Goal: Task Accomplishment & Management: Manage account settings

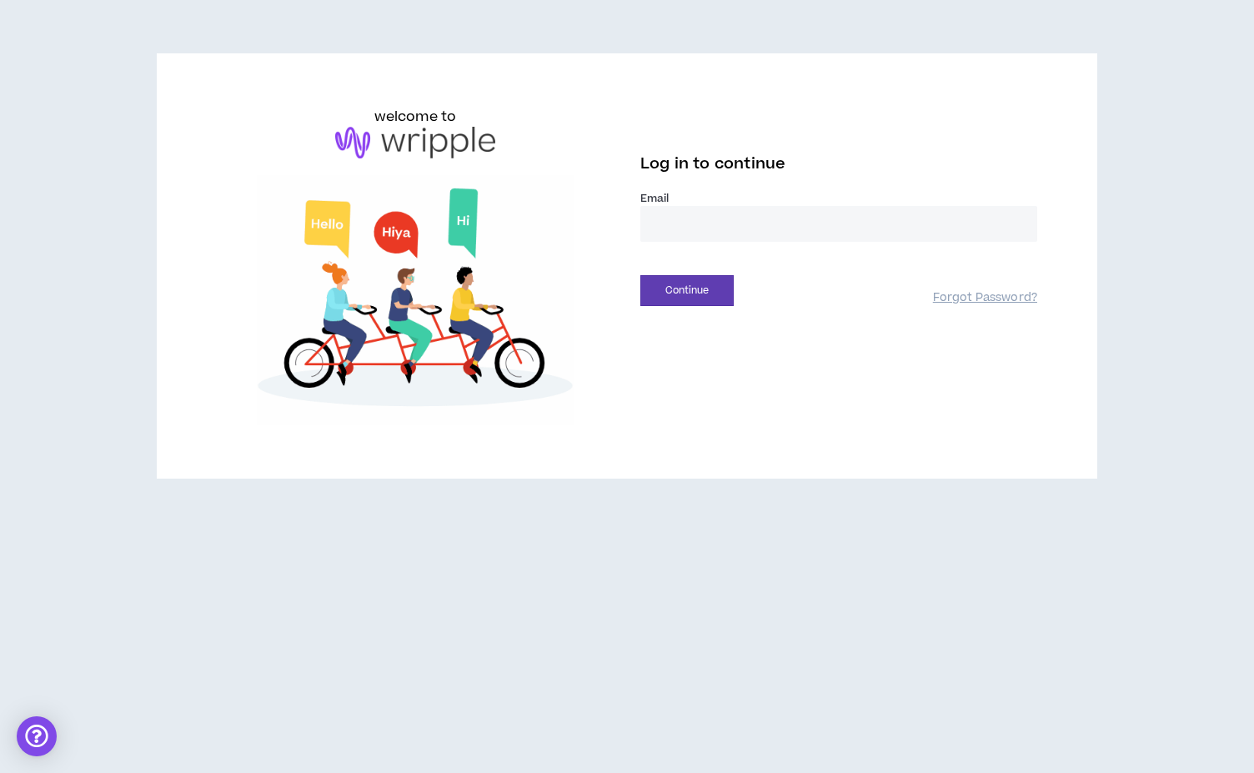
click at [748, 226] on input "email" at bounding box center [838, 224] width 397 height 36
type input "**********"
drag, startPoint x: 851, startPoint y: 278, endPoint x: 709, endPoint y: 304, distance: 145.1
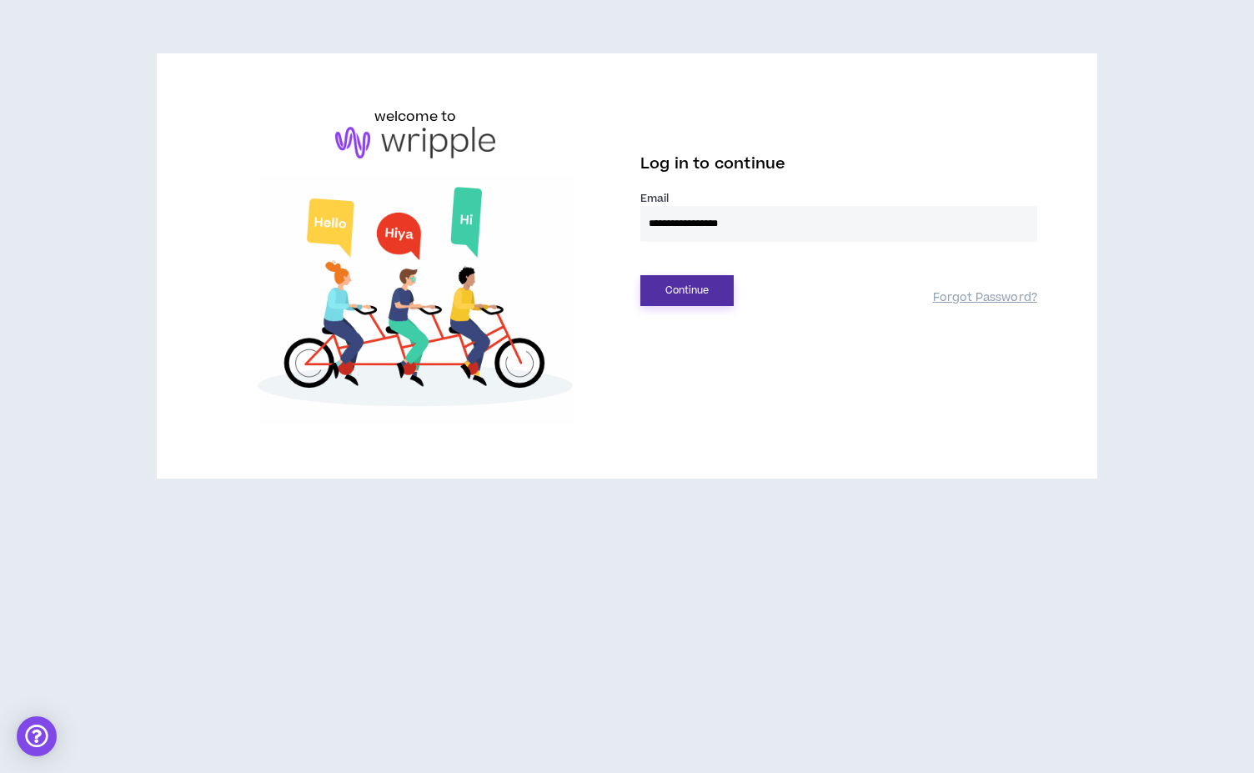
click at [709, 304] on button "Continue" at bounding box center [686, 290] width 93 height 31
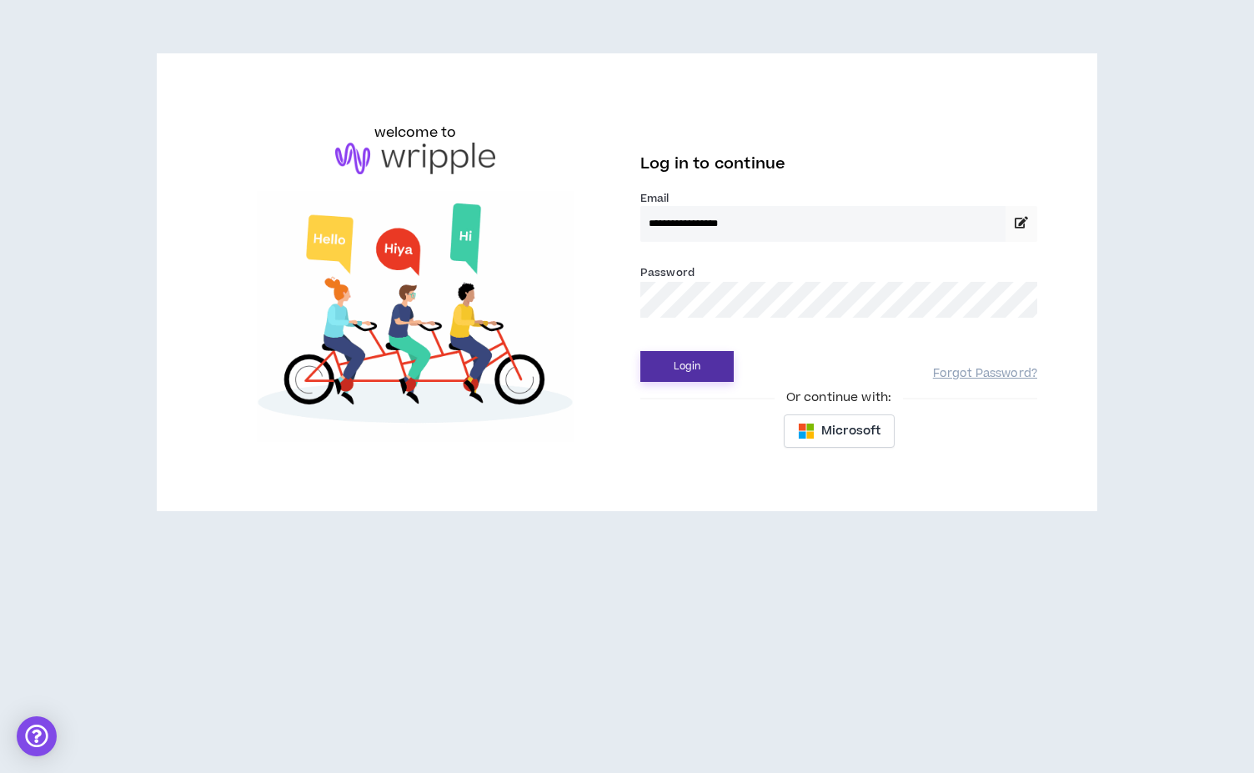
click at [640, 351] on button "Login" at bounding box center [686, 366] width 93 height 31
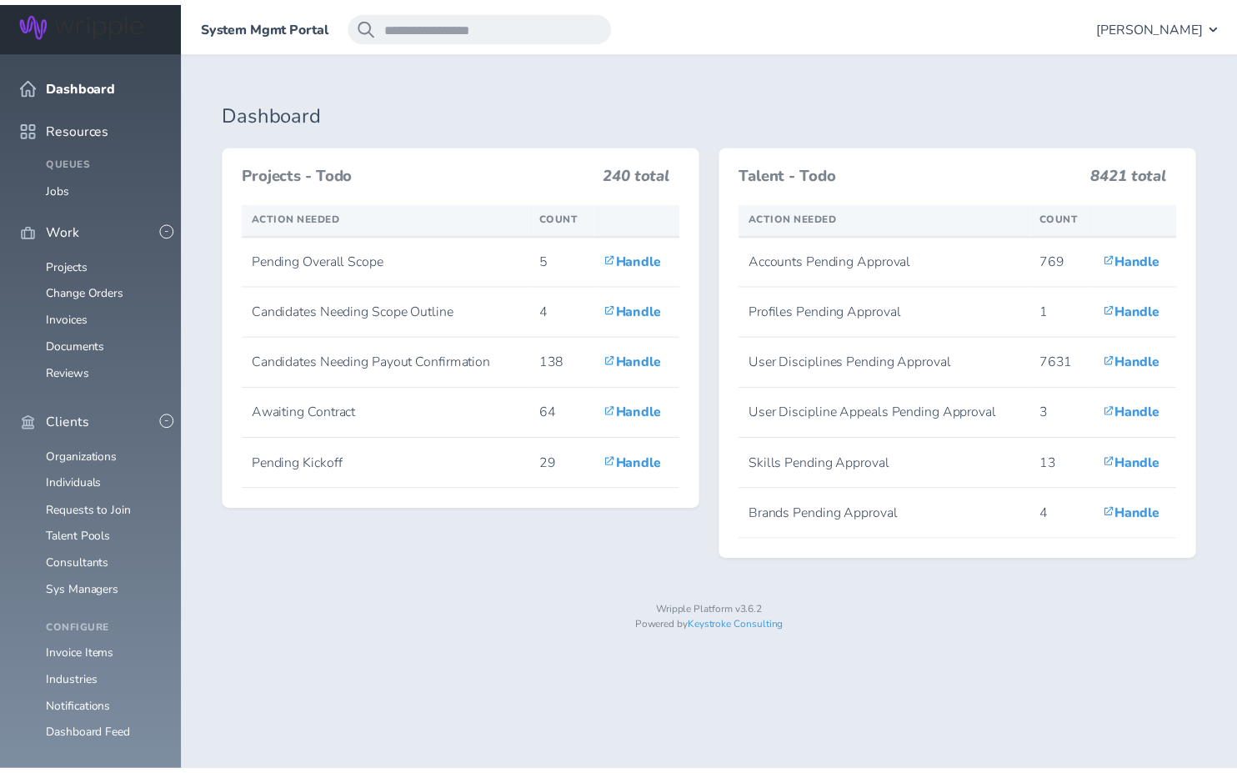
scroll to position [210, 0]
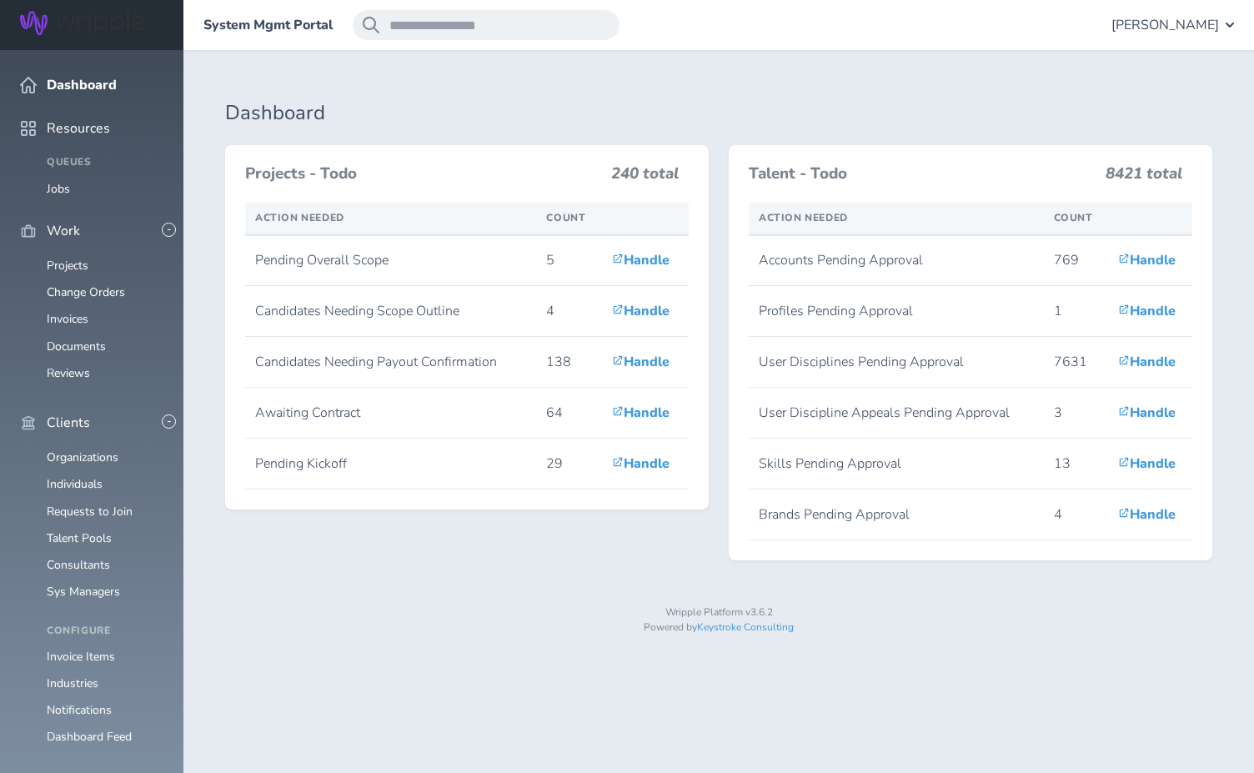
drag, startPoint x: 71, startPoint y: 584, endPoint x: 75, endPoint y: 572, distance: 12.4
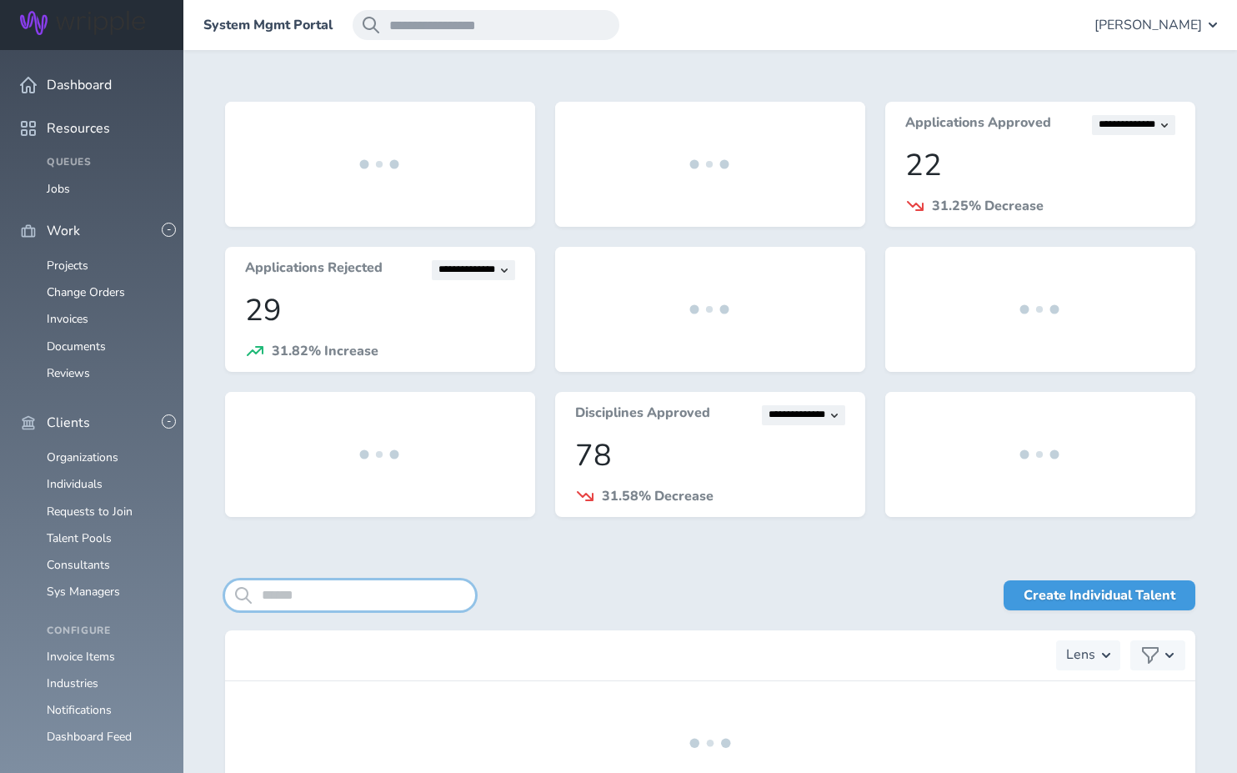
click at [349, 592] on input "search" at bounding box center [350, 595] width 250 height 30
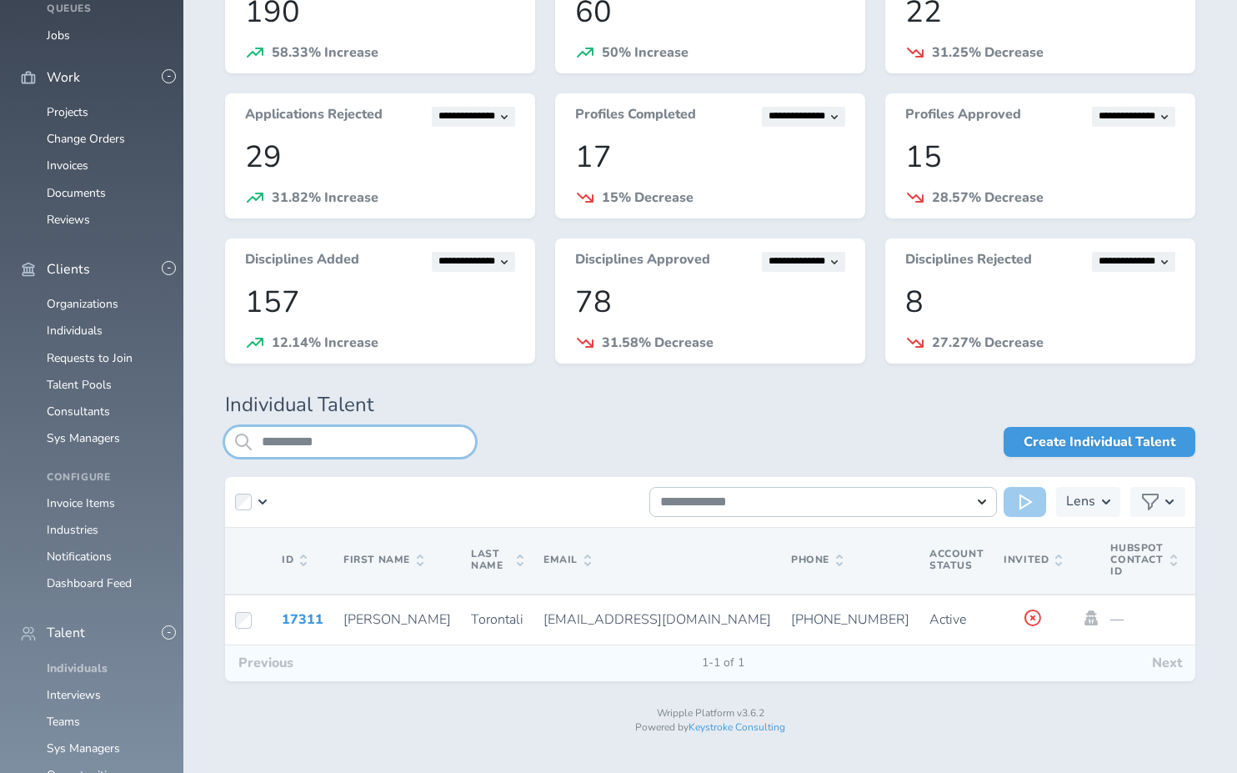
scroll to position [160, 0]
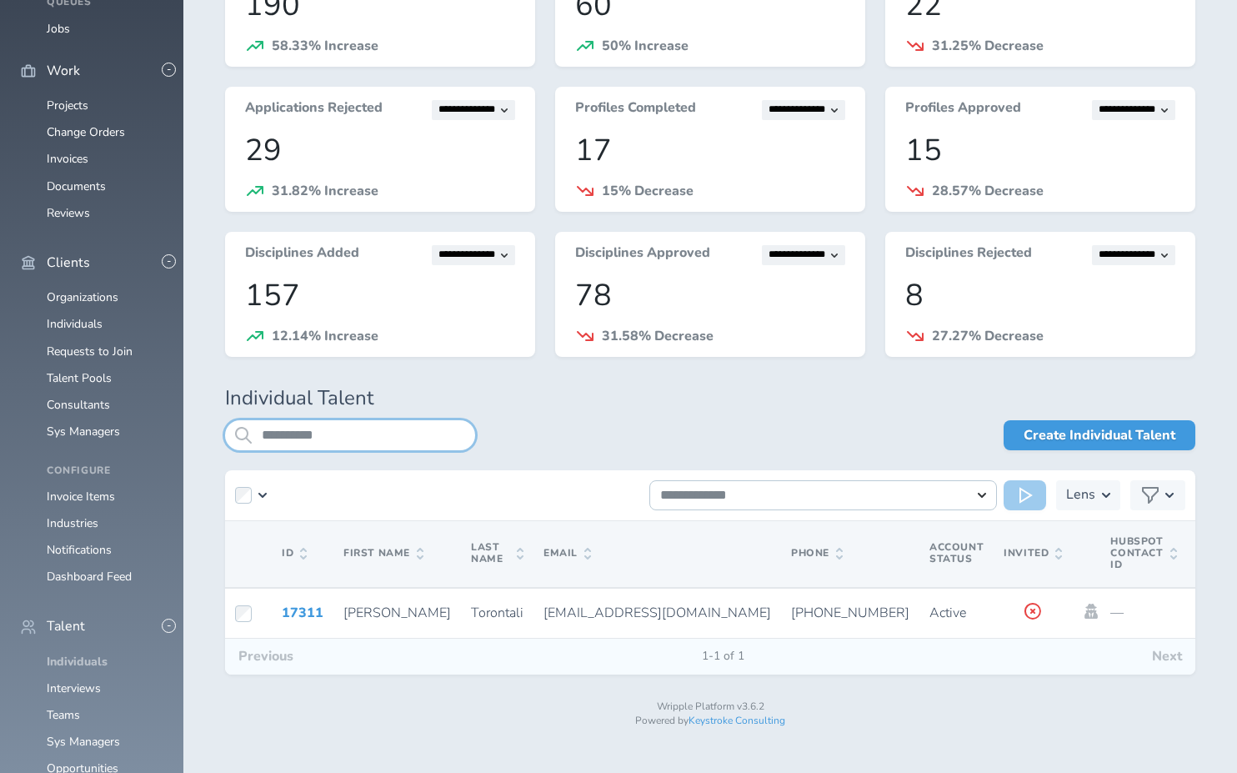
type input "**********"
click at [308, 619] on link "17311" at bounding box center [303, 613] width 42 height 18
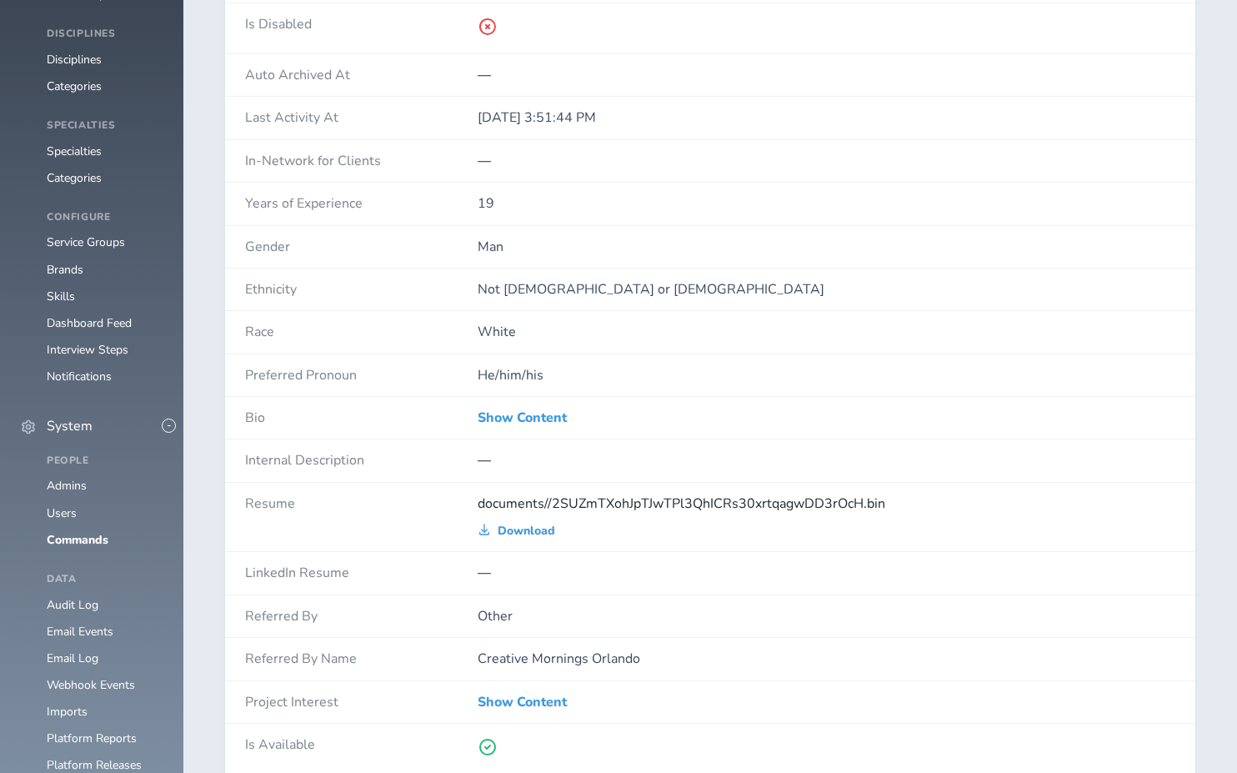
scroll to position [1235, 0]
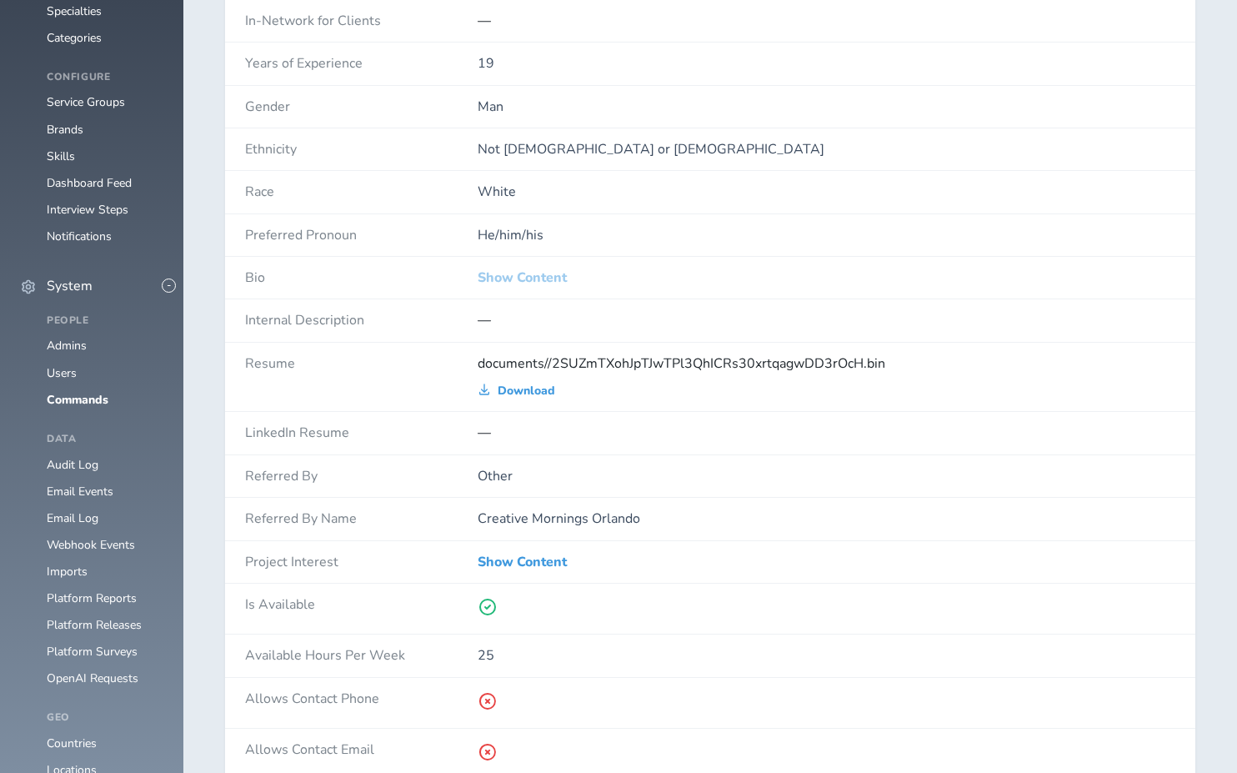
drag, startPoint x: 75, startPoint y: 572, endPoint x: 500, endPoint y: 265, distance: 524.4
click at [500, 270] on link "Show Content" at bounding box center [522, 277] width 89 height 15
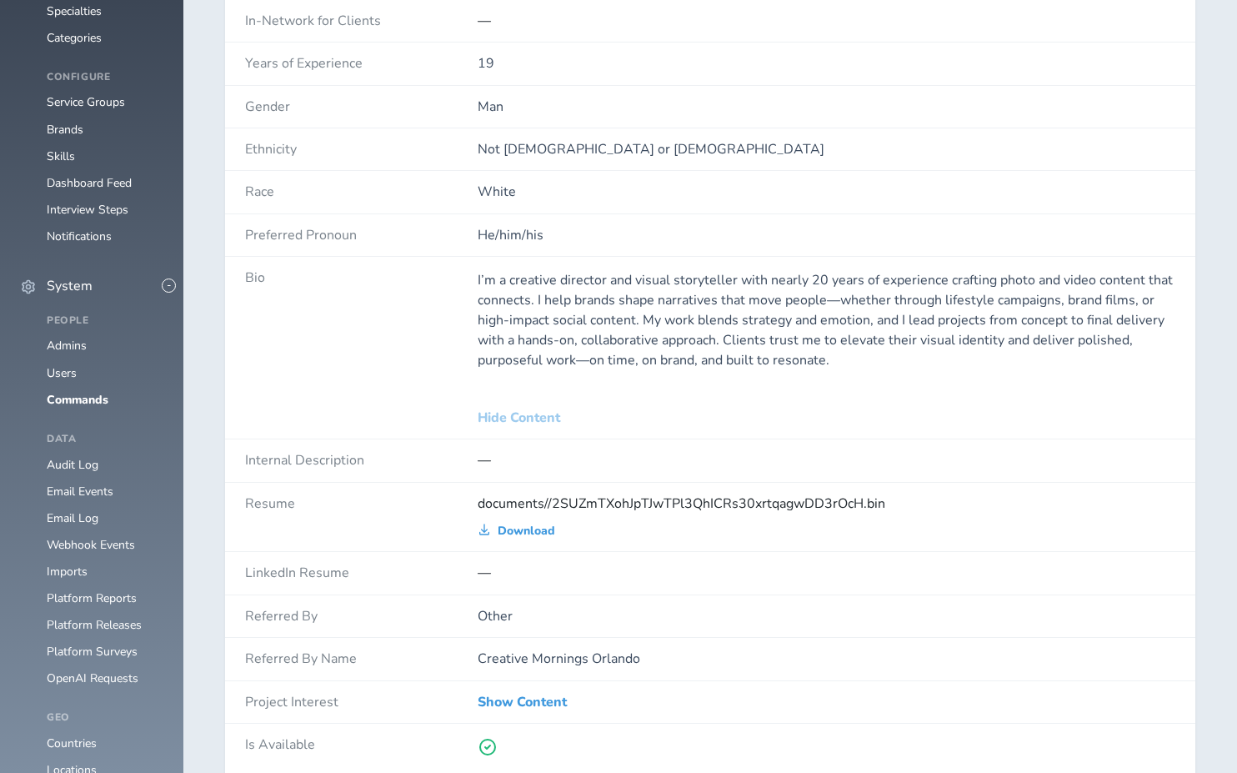
click at [500, 270] on p "I’m a creative director and visual storyteller with nearly 20 years of experien…" at bounding box center [827, 320] width 698 height 100
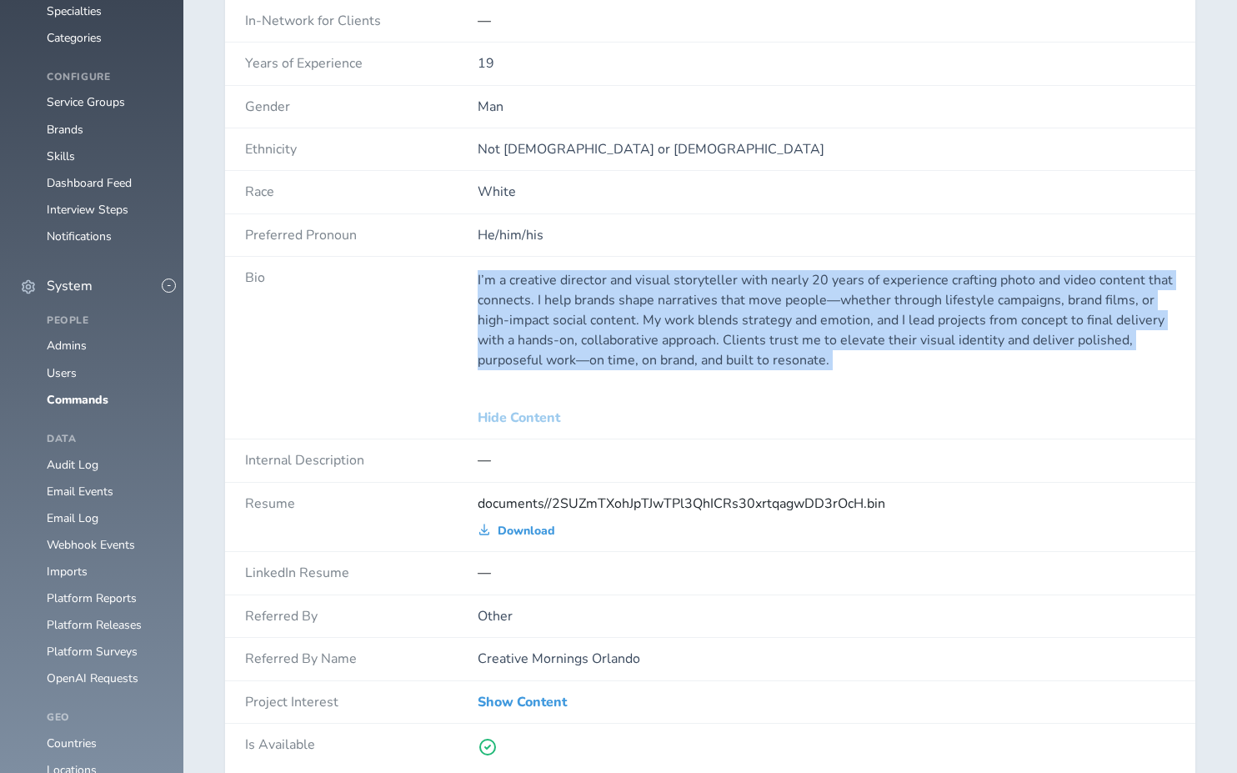
click at [500, 270] on p "I’m a creative director and visual storyteller with nearly 20 years of experien…" at bounding box center [827, 320] width 698 height 100
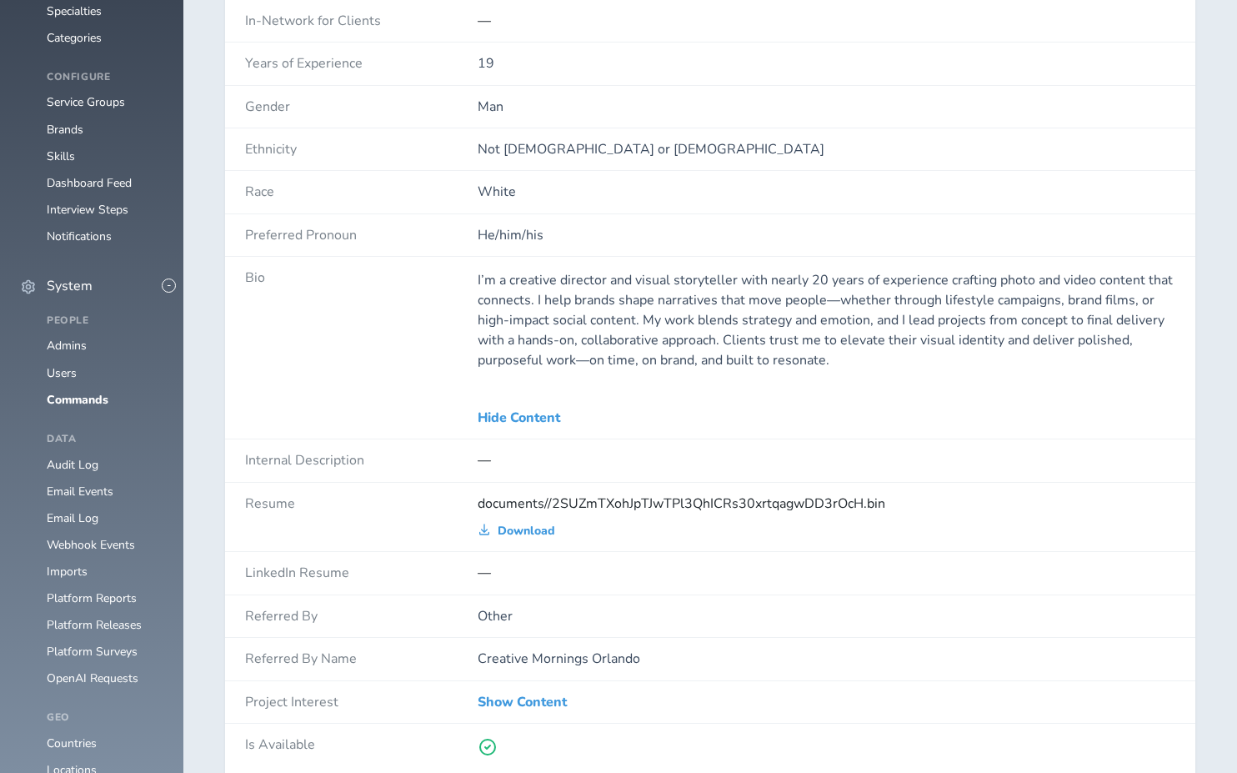
drag, startPoint x: 500, startPoint y: 265, endPoint x: 491, endPoint y: 291, distance: 27.4
click at [491, 291] on p "I’m a creative director and visual storyteller with nearly 20 years of experien…" at bounding box center [827, 320] width 698 height 100
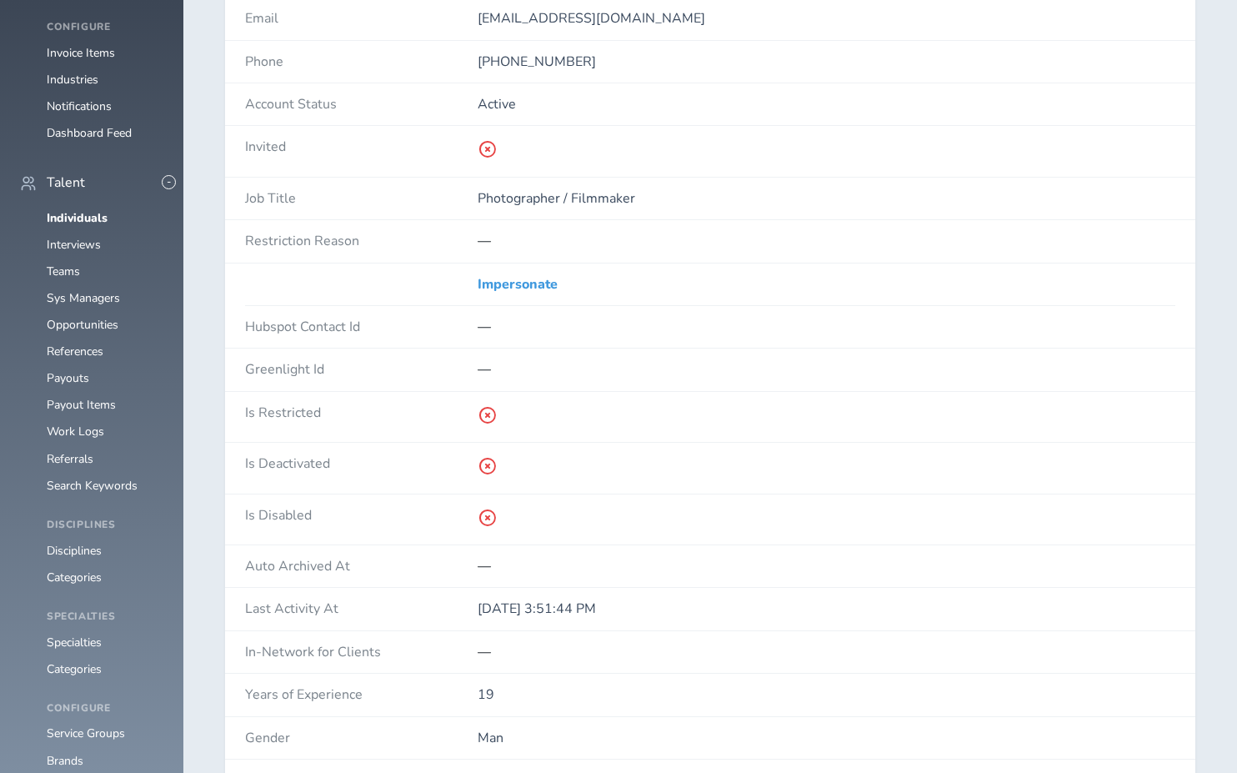
scroll to position [424, 0]
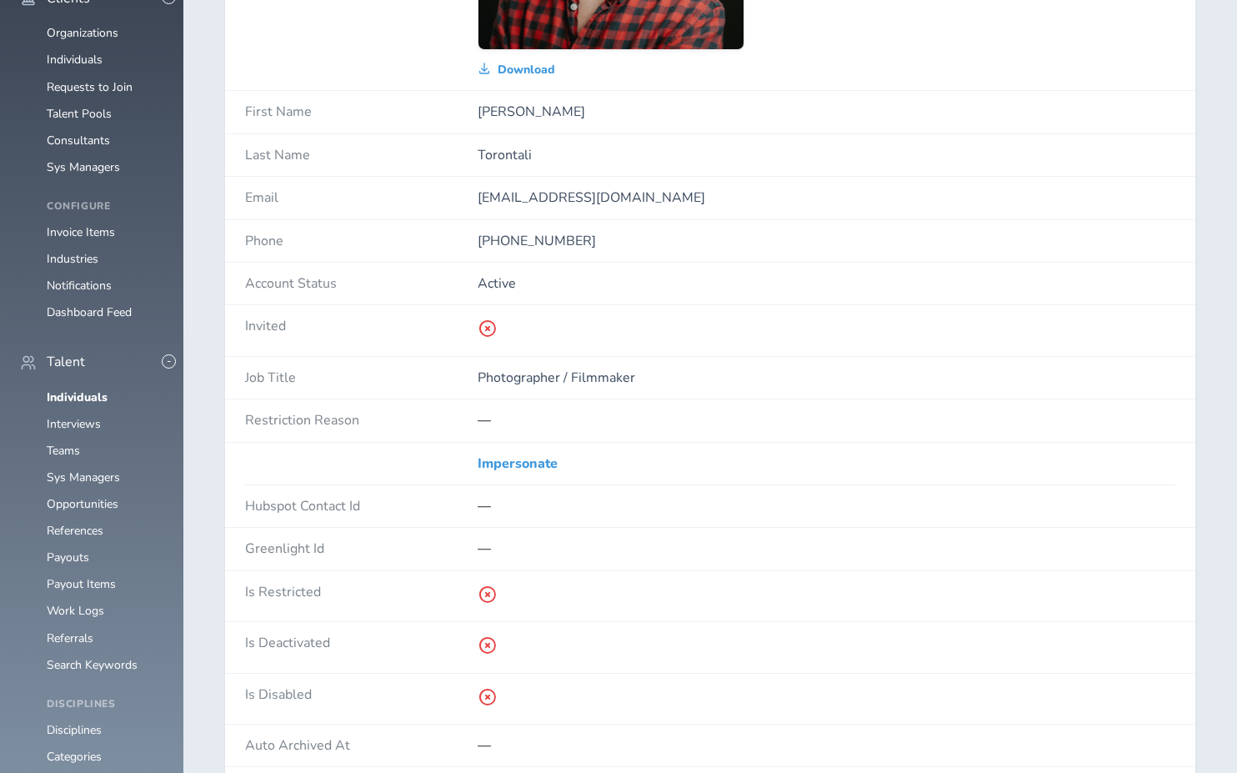
click at [525, 461] on link "Impersonate" at bounding box center [518, 463] width 80 height 15
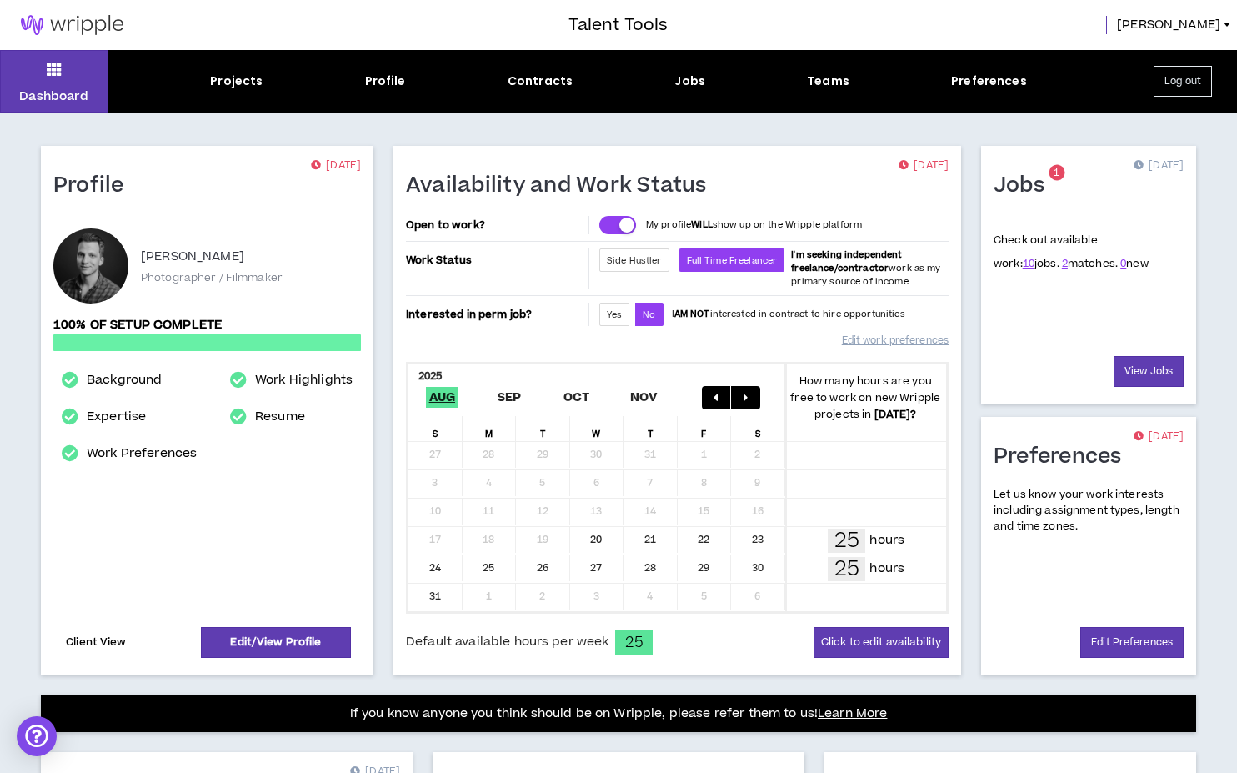
drag, startPoint x: 0, startPoint y: 0, endPoint x: 108, endPoint y: 634, distance: 642.8
click at [108, 634] on link "Client View" at bounding box center [96, 642] width 66 height 29
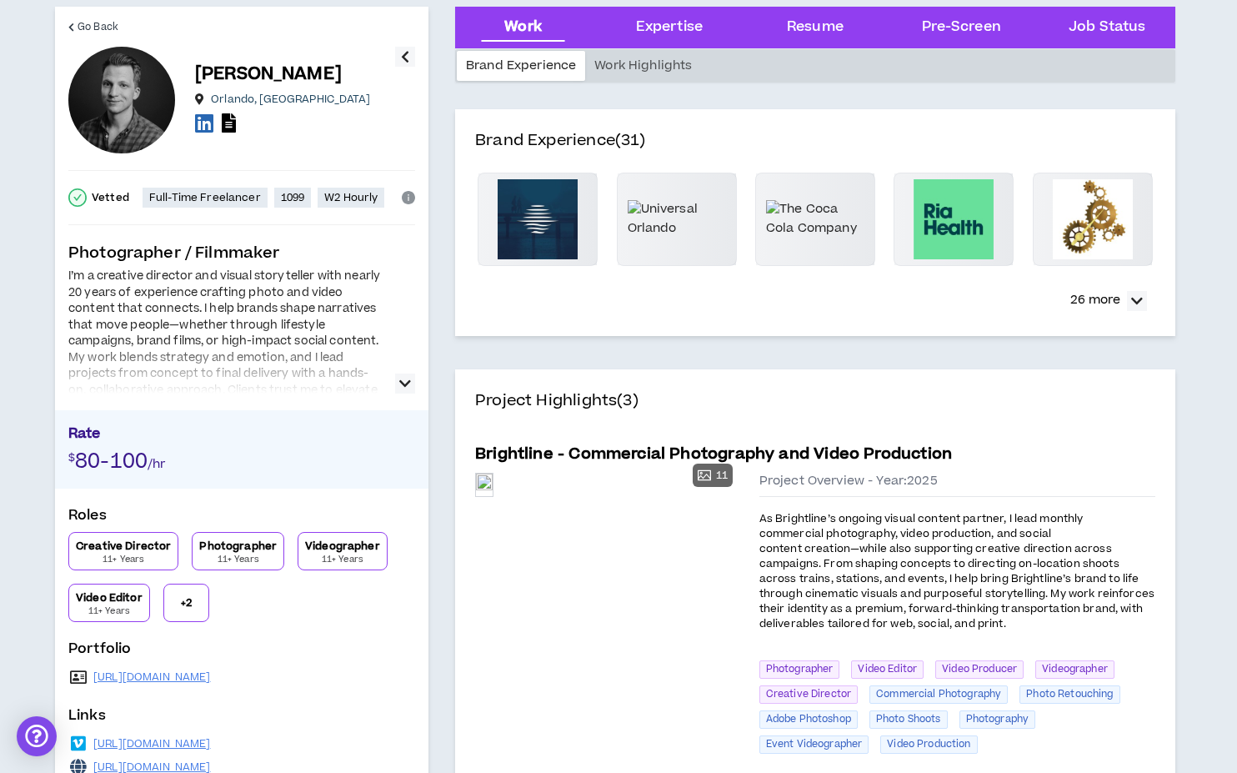
scroll to position [60, 0]
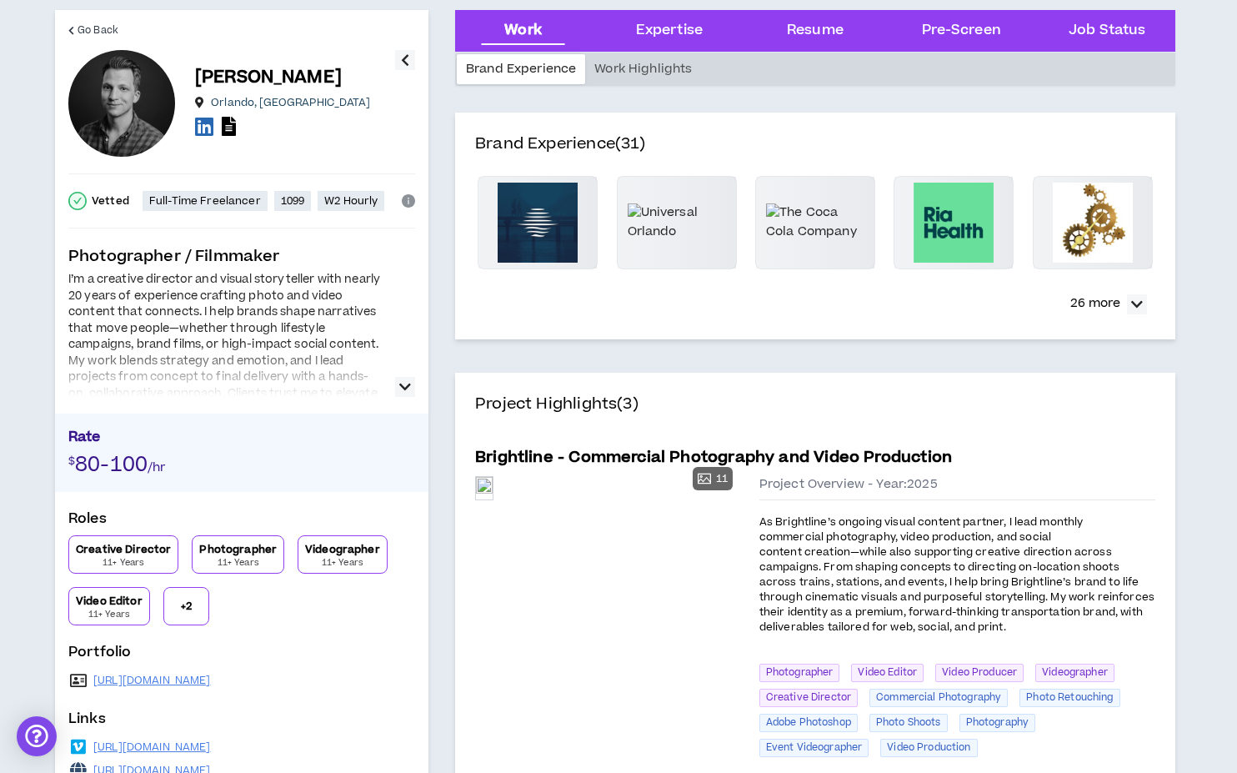
drag, startPoint x: 108, startPoint y: 634, endPoint x: 399, endPoint y: 395, distance: 376.9
click at [399, 395] on icon "button" at bounding box center [405, 387] width 12 height 20
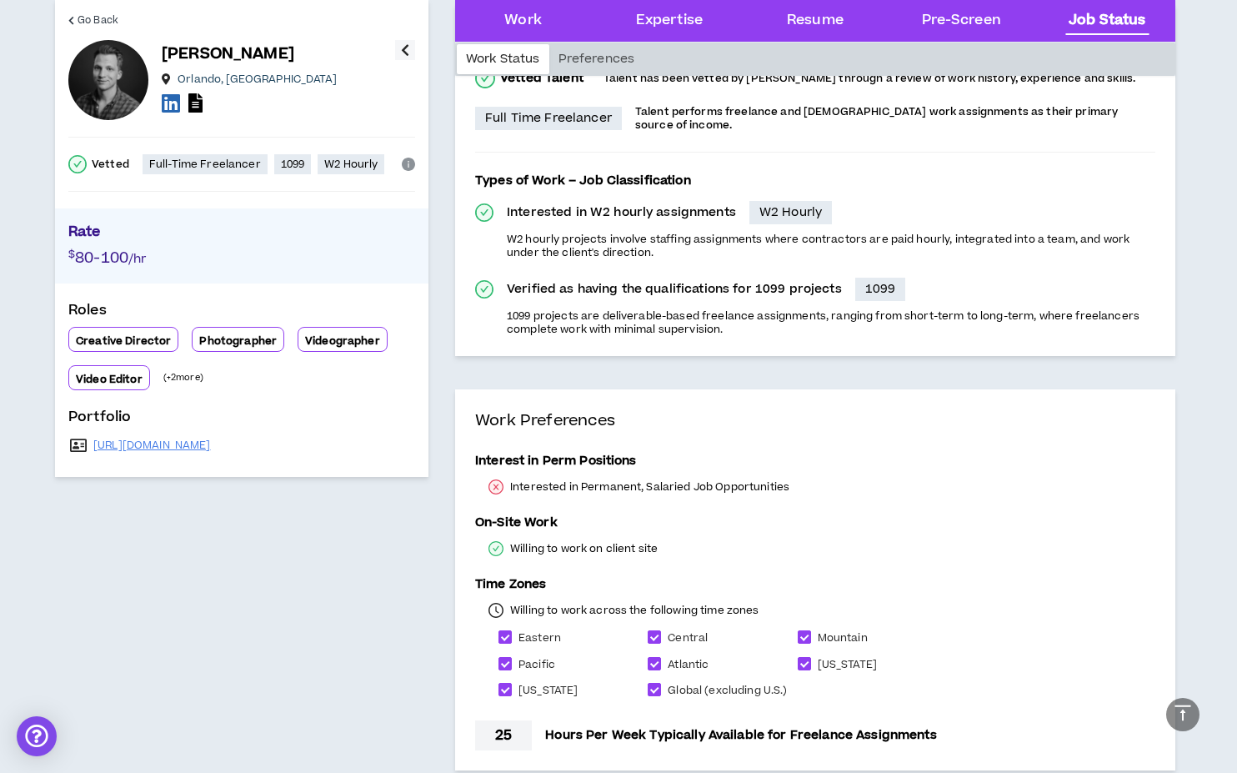
scroll to position [4655, 0]
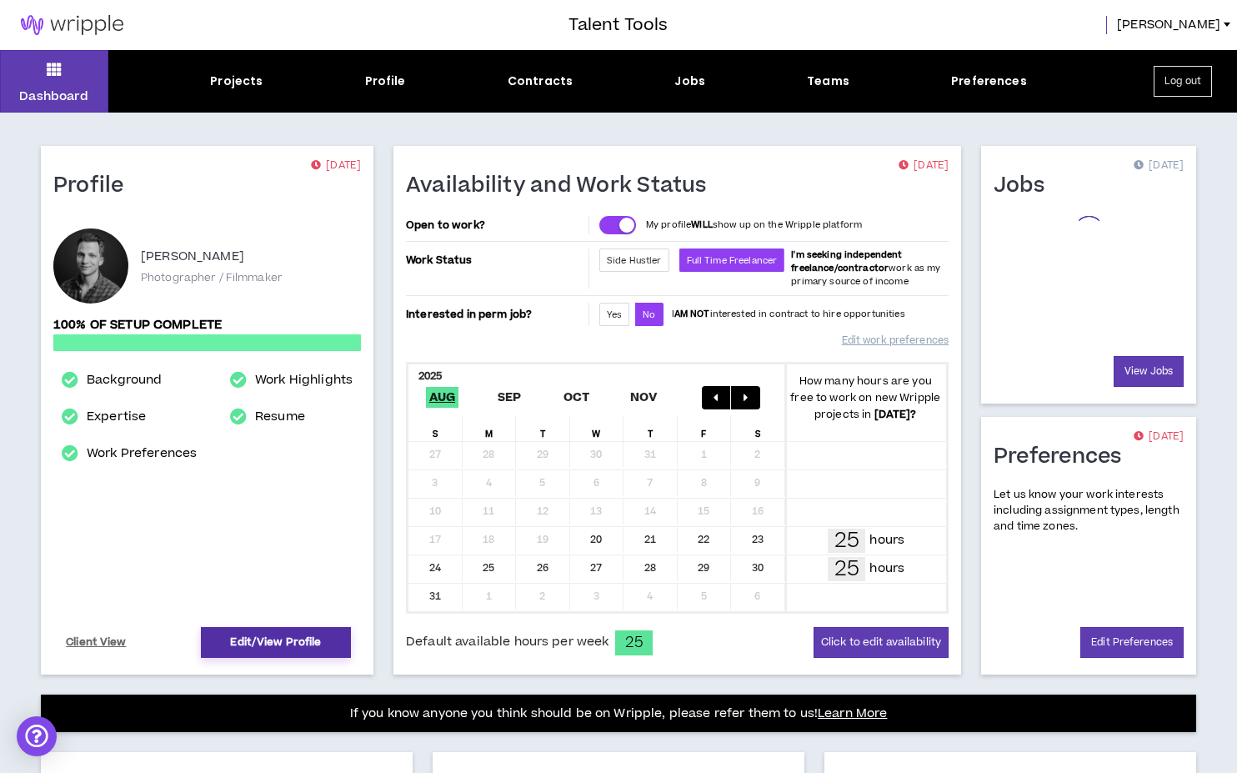
click at [279, 645] on link "Edit/View Profile" at bounding box center [276, 642] width 150 height 31
select select "*"
select select "US"
select select "*******"
select select "*"
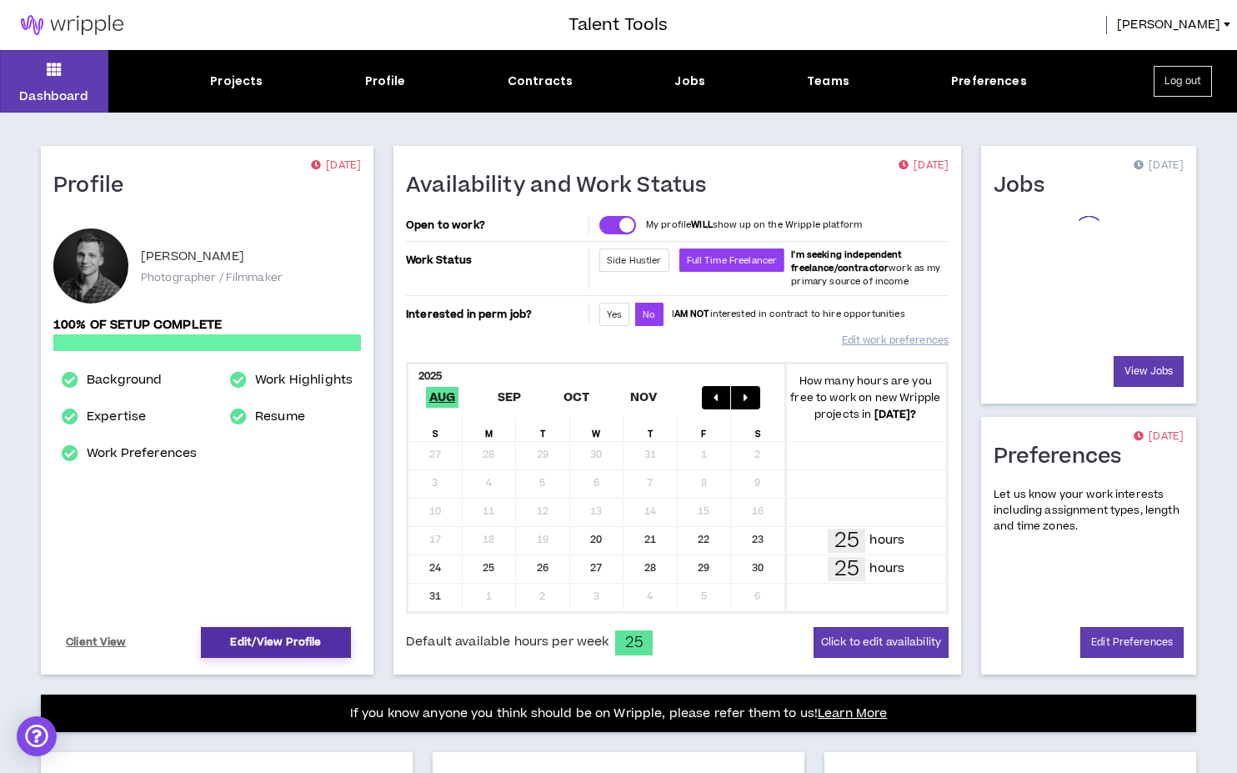
select select "**********"
select select "*****"
select select "***"
select select "**********"
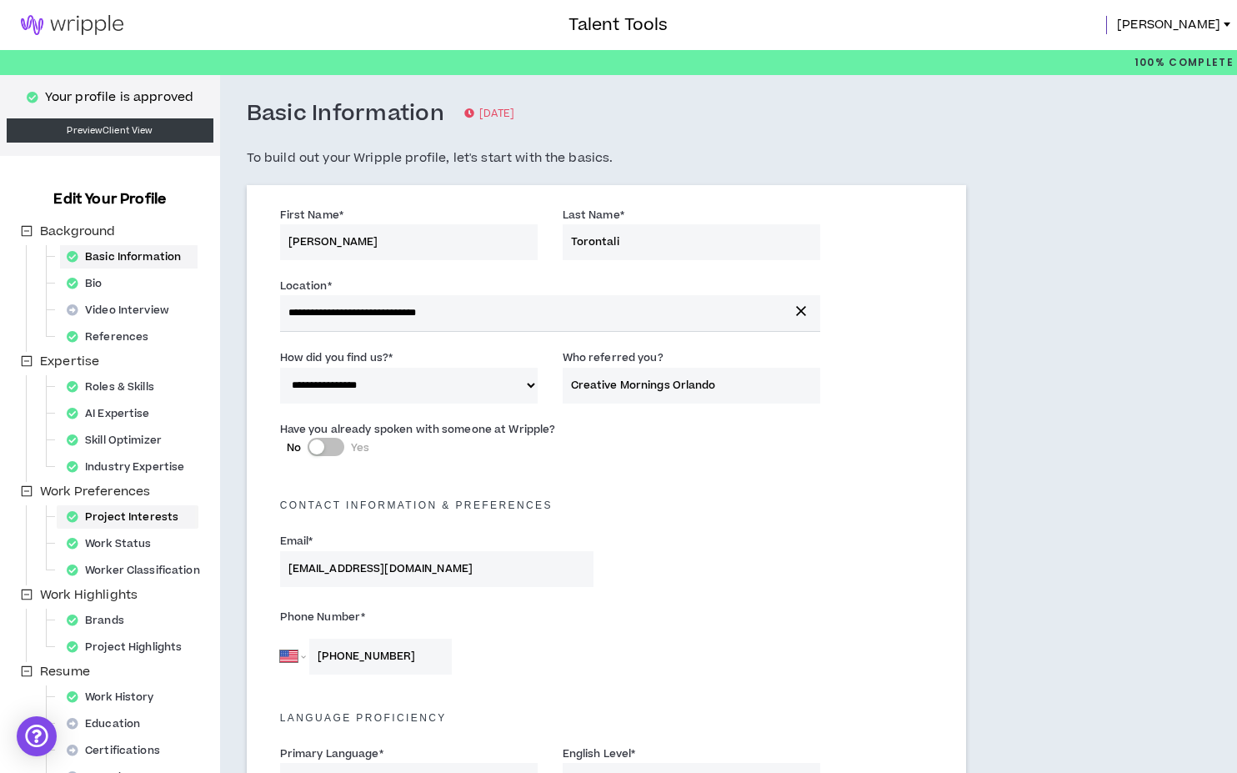
drag, startPoint x: 279, startPoint y: 645, endPoint x: 107, endPoint y: 519, distance: 213.0
click at [107, 519] on div "Project Interests" at bounding box center [127, 516] width 135 height 23
